Goal: Find specific page/section: Find specific page/section

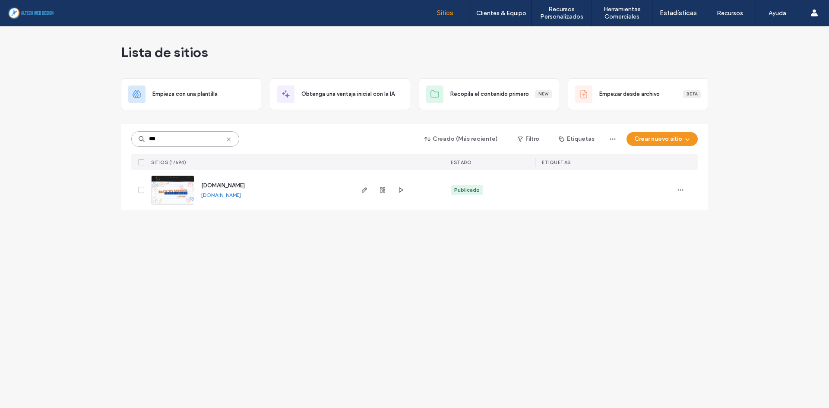
click at [199, 134] on input "***" at bounding box center [185, 139] width 108 height 16
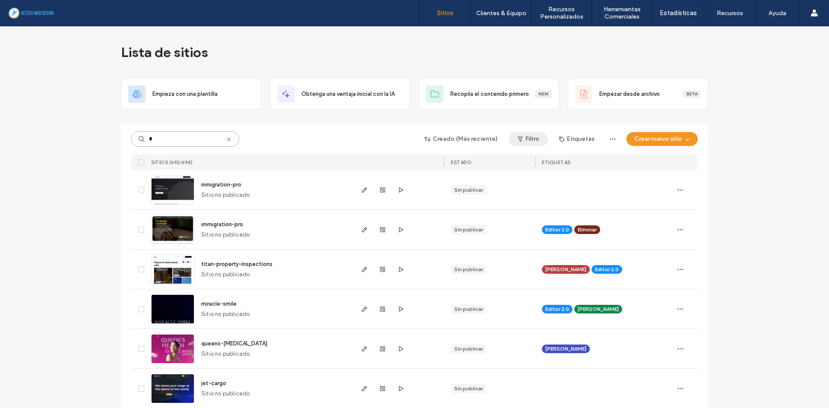
type input "*"
click at [517, 136] on icon "button" at bounding box center [520, 139] width 7 height 7
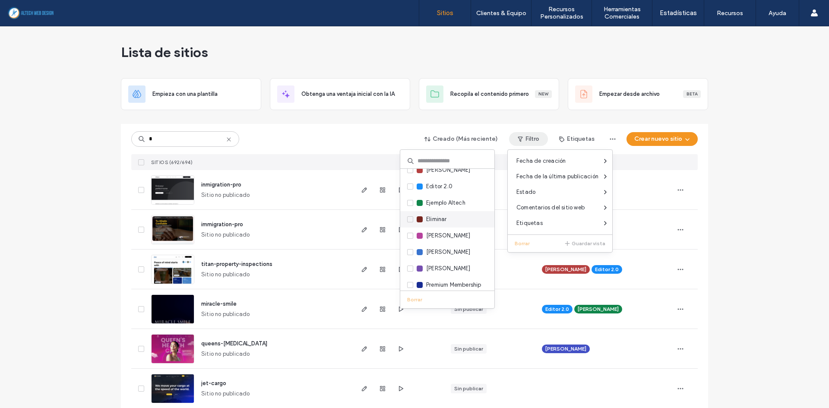
scroll to position [86, 0]
click at [457, 236] on span "[PERSON_NAME]" at bounding box center [448, 238] width 44 height 9
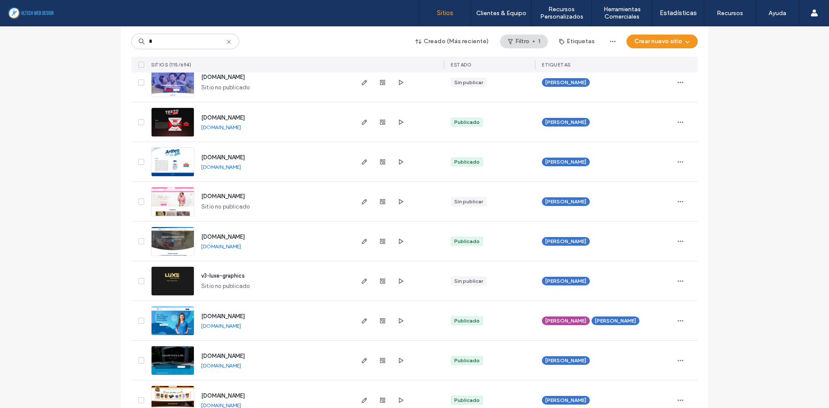
scroll to position [2771, 0]
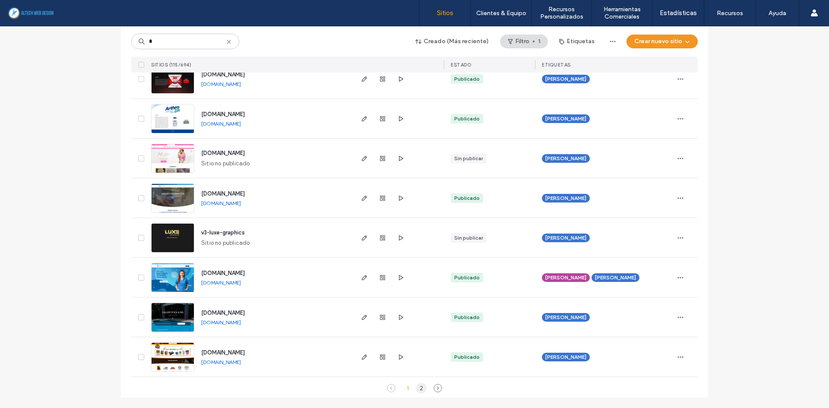
click at [419, 388] on div "2" at bounding box center [421, 388] width 10 height 10
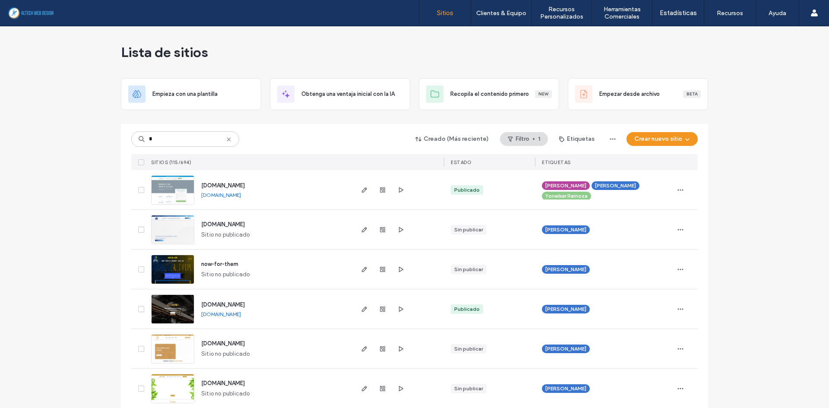
scroll to position [86, 0]
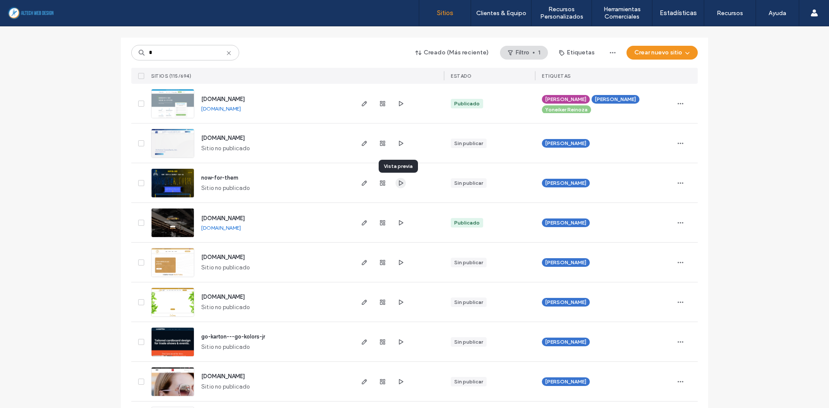
click at [397, 180] on icon "button" at bounding box center [400, 183] width 7 height 7
click at [224, 175] on span "now-for-them" at bounding box center [219, 177] width 37 height 6
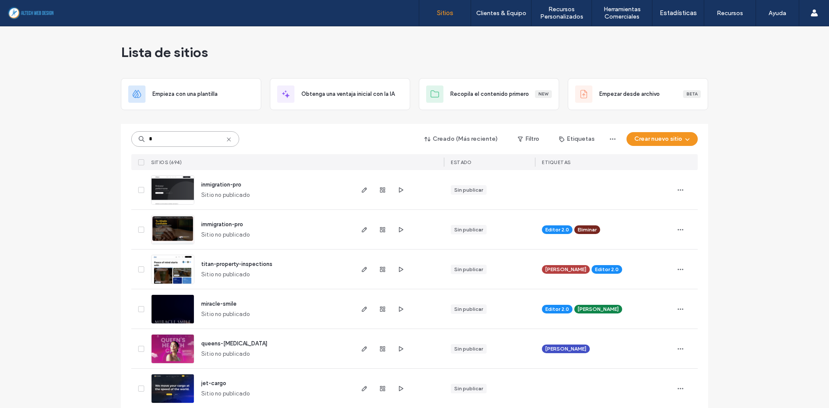
click at [189, 145] on input "*" at bounding box center [185, 139] width 108 height 16
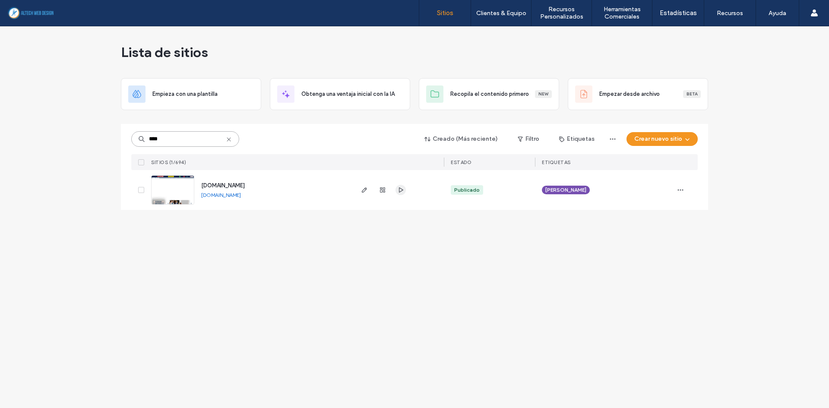
type input "****"
click at [399, 188] on use "button" at bounding box center [401, 189] width 4 height 5
click at [226, 139] on icon at bounding box center [228, 139] width 7 height 7
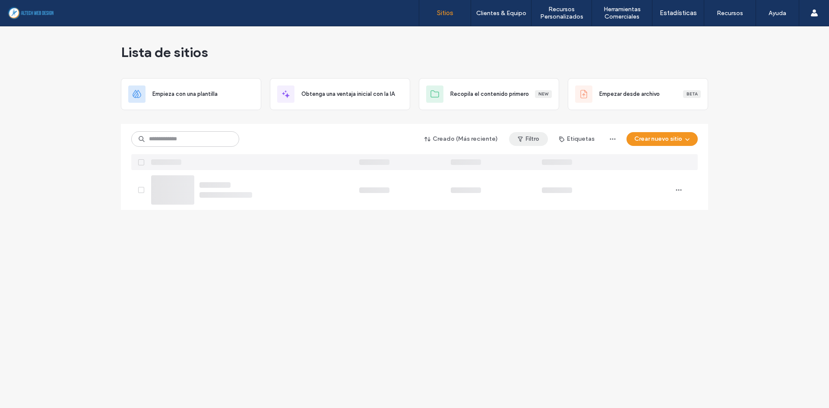
click at [520, 142] on icon "button" at bounding box center [520, 139] width 7 height 7
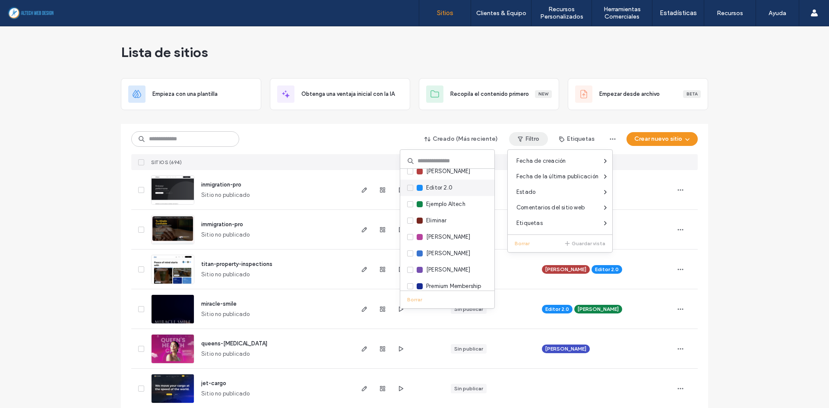
scroll to position [86, 0]
click at [460, 247] on div "[PERSON_NAME]" at bounding box center [447, 254] width 94 height 16
click at [458, 253] on span "[PERSON_NAME]" at bounding box center [448, 254] width 44 height 9
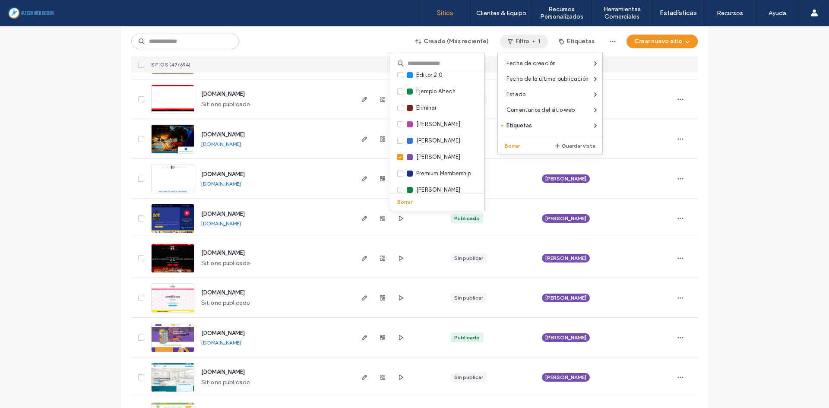
scroll to position [1639, 0]
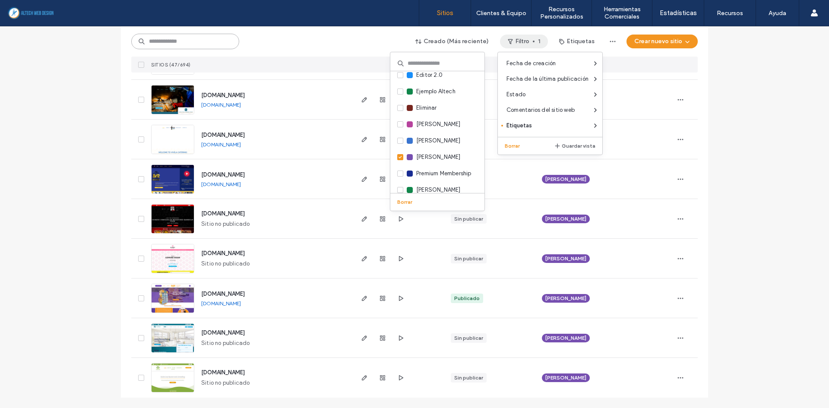
click at [202, 38] on input at bounding box center [185, 42] width 108 height 16
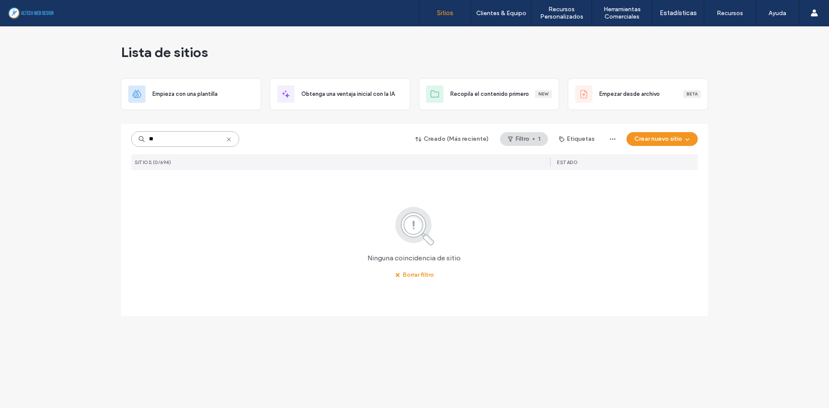
scroll to position [0, 0]
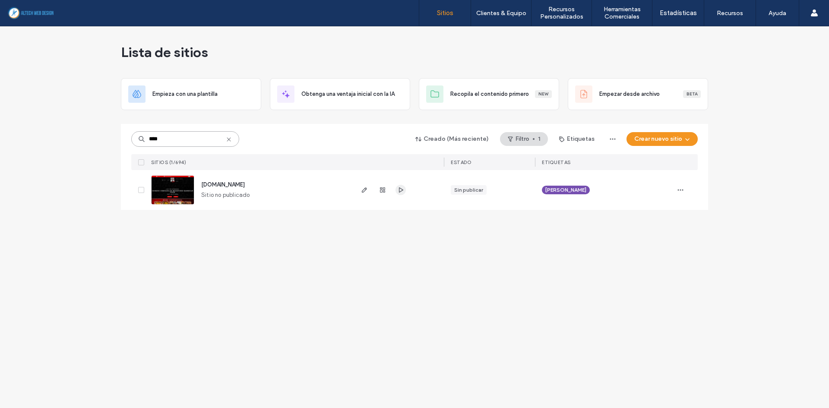
type input "****"
click at [404, 191] on span "button" at bounding box center [400, 190] width 10 height 10
